Goal: Find specific page/section: Find specific page/section

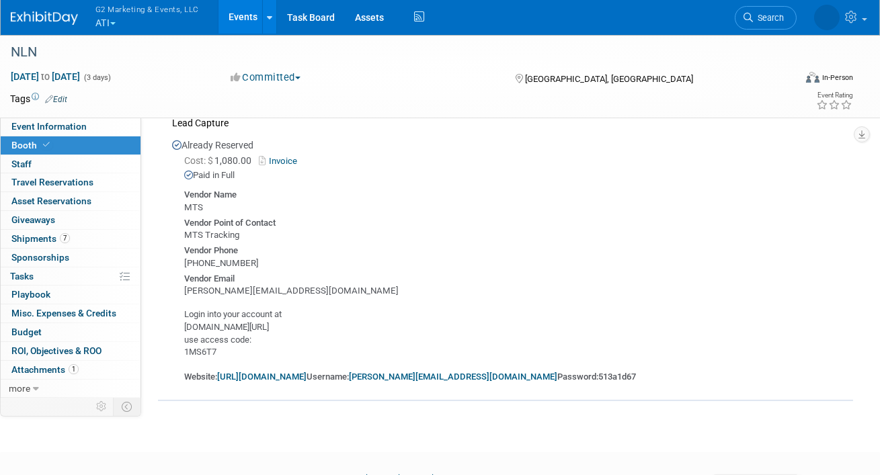
click at [112, 22] on button "G2 Marketing & Events, LLC ATI" at bounding box center [155, 17] width 122 height 35
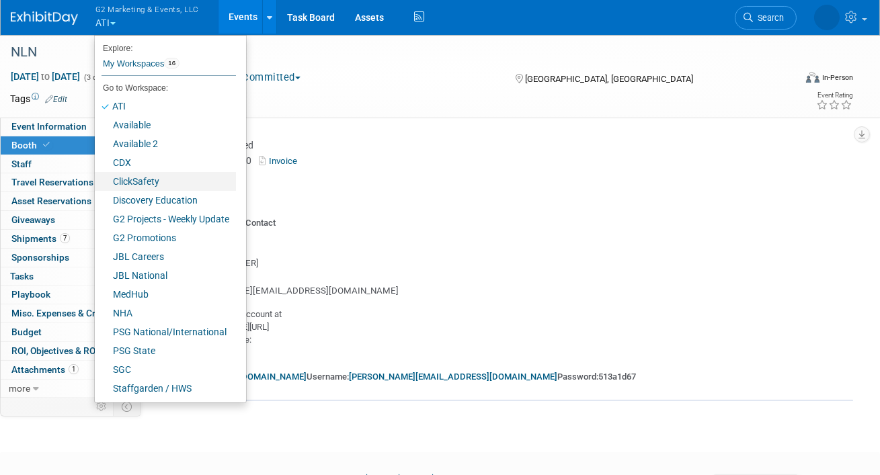
click at [131, 182] on link "ClickSafety" at bounding box center [165, 181] width 141 height 19
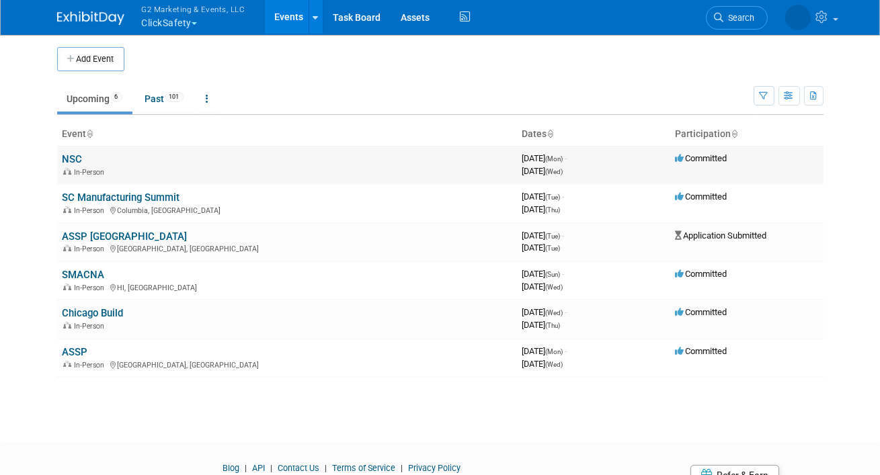
click at [70, 158] on link "NSC" at bounding box center [73, 159] width 20 height 12
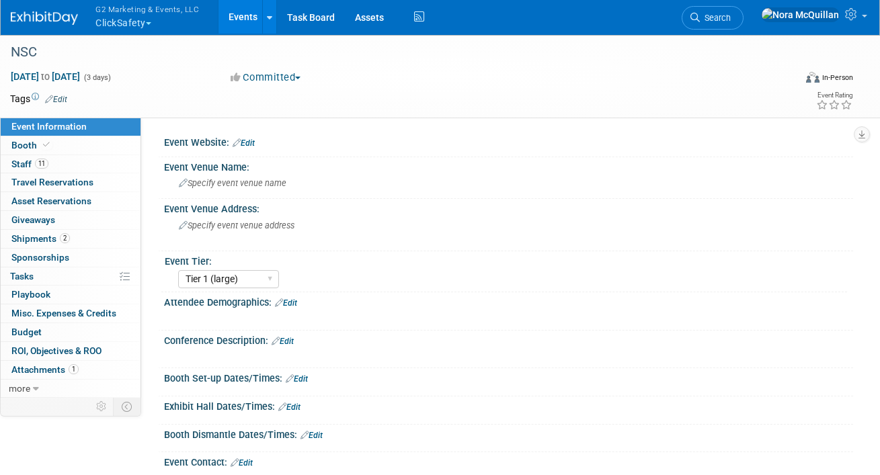
select select "Tier 1 (large)"
click at [65, 148] on link "Booth" at bounding box center [71, 145] width 140 height 18
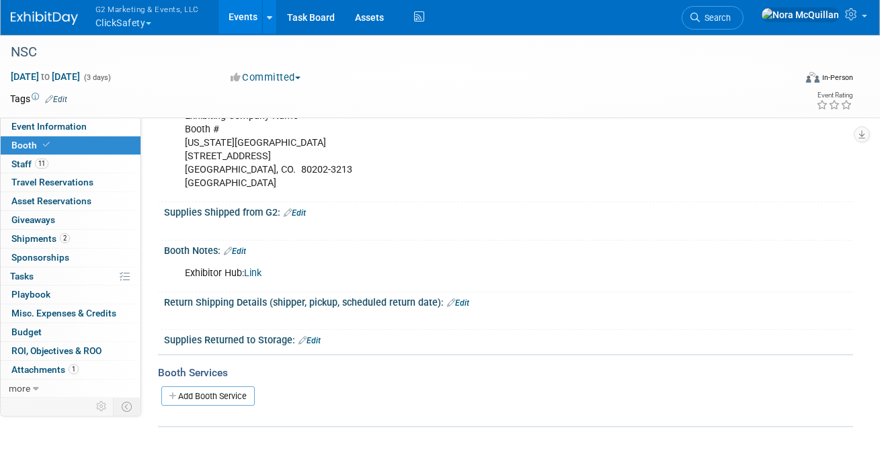
scroll to position [470, 0]
click at [255, 272] on link "Link" at bounding box center [252, 272] width 17 height 11
click at [118, 22] on button "G2 Marketing & Events, LLC ClickSafety" at bounding box center [155, 17] width 122 height 35
